Goal: Information Seeking & Learning: Learn about a topic

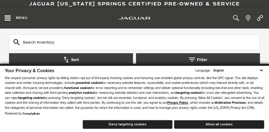
scroll to position [150, 0]
click at [117, 37] on input "text" at bounding box center [134, 42] width 251 height 16
click at [62, 42] on input "text" at bounding box center [134, 42] width 251 height 16
click at [121, 122] on button "Deny targeting cookies" at bounding box center [127, 124] width 90 height 9
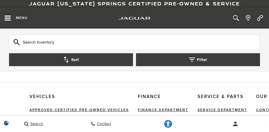
scroll to position [2730, 0]
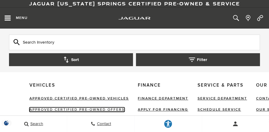
click at [94, 107] on link "Approved Certified Pre-Owned Offers" at bounding box center [76, 109] width 95 height 4
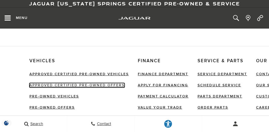
click at [99, 85] on link "Approved Certified Pre-Owned Offers" at bounding box center [76, 85] width 95 height 4
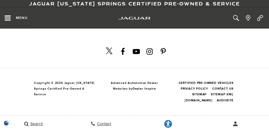
scroll to position [212, 0]
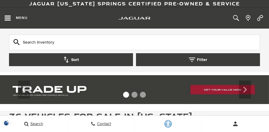
scroll to position [2729, 0]
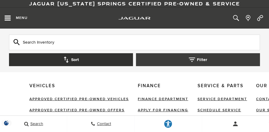
click at [86, 61] on button "Sort" at bounding box center [71, 59] width 124 height 13
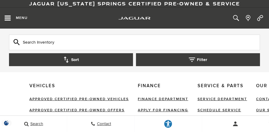
click at [57, 42] on input "Search Inventory" at bounding box center [134, 42] width 251 height 16
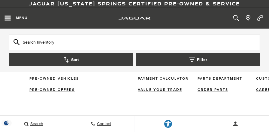
scroll to position [2819, 0]
